Goal: Navigation & Orientation: Understand site structure

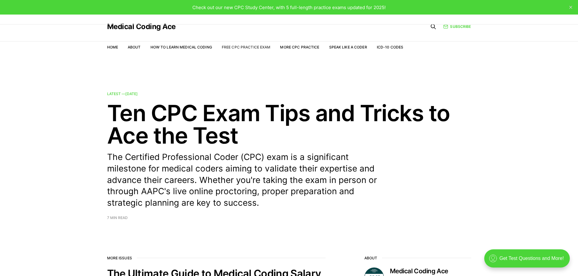
click at [261, 49] on link "Free CPC Practice Exam" at bounding box center [246, 47] width 49 height 5
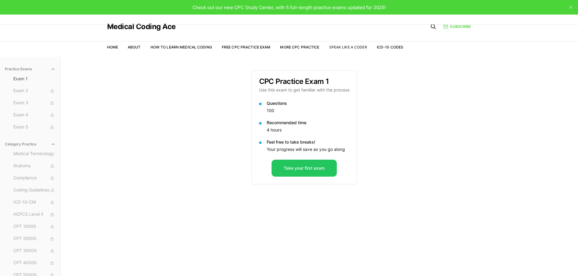
click at [346, 48] on link "Speak Like a Coder" at bounding box center [348, 47] width 38 height 5
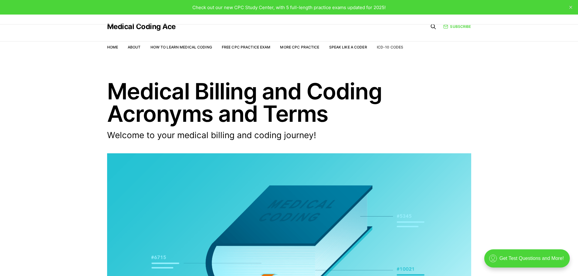
click at [393, 48] on link "ICD-10 Codes" at bounding box center [390, 47] width 26 height 5
